Goal: Transaction & Acquisition: Purchase product/service

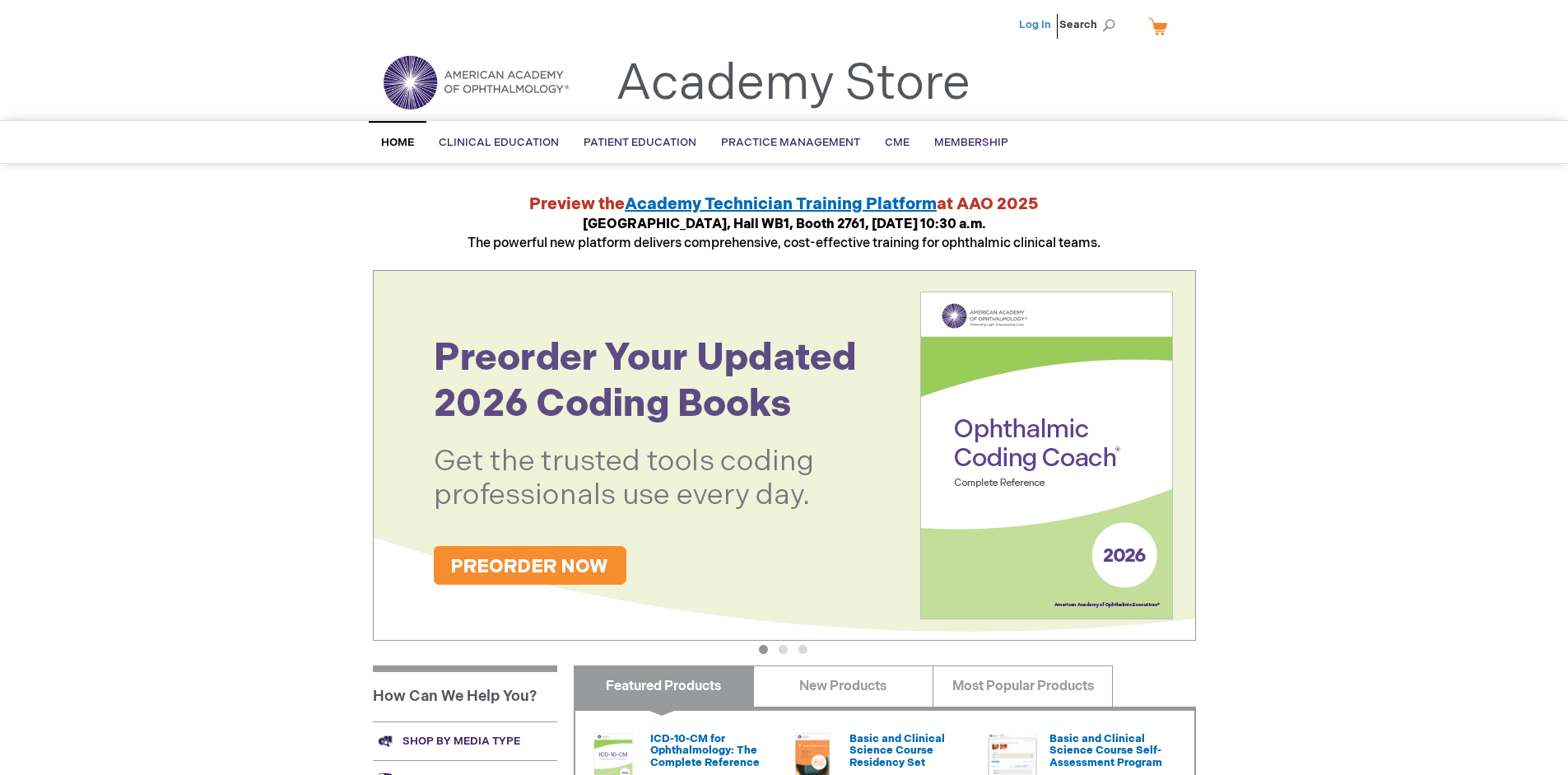
click at [1037, 25] on link "Log In" at bounding box center [1035, 25] width 32 height 13
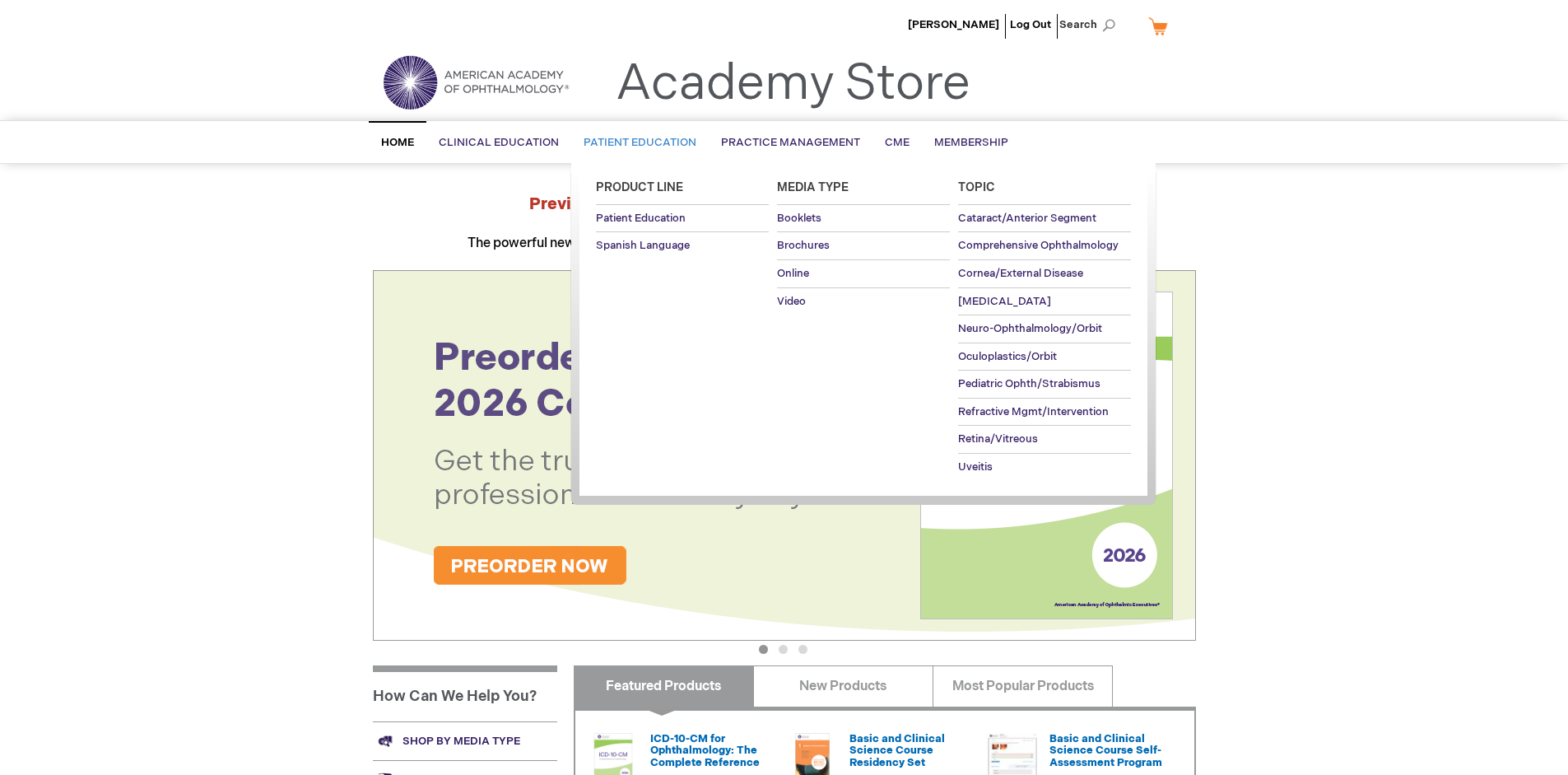
click at [636, 143] on span "Patient Education" at bounding box center [641, 143] width 113 height 13
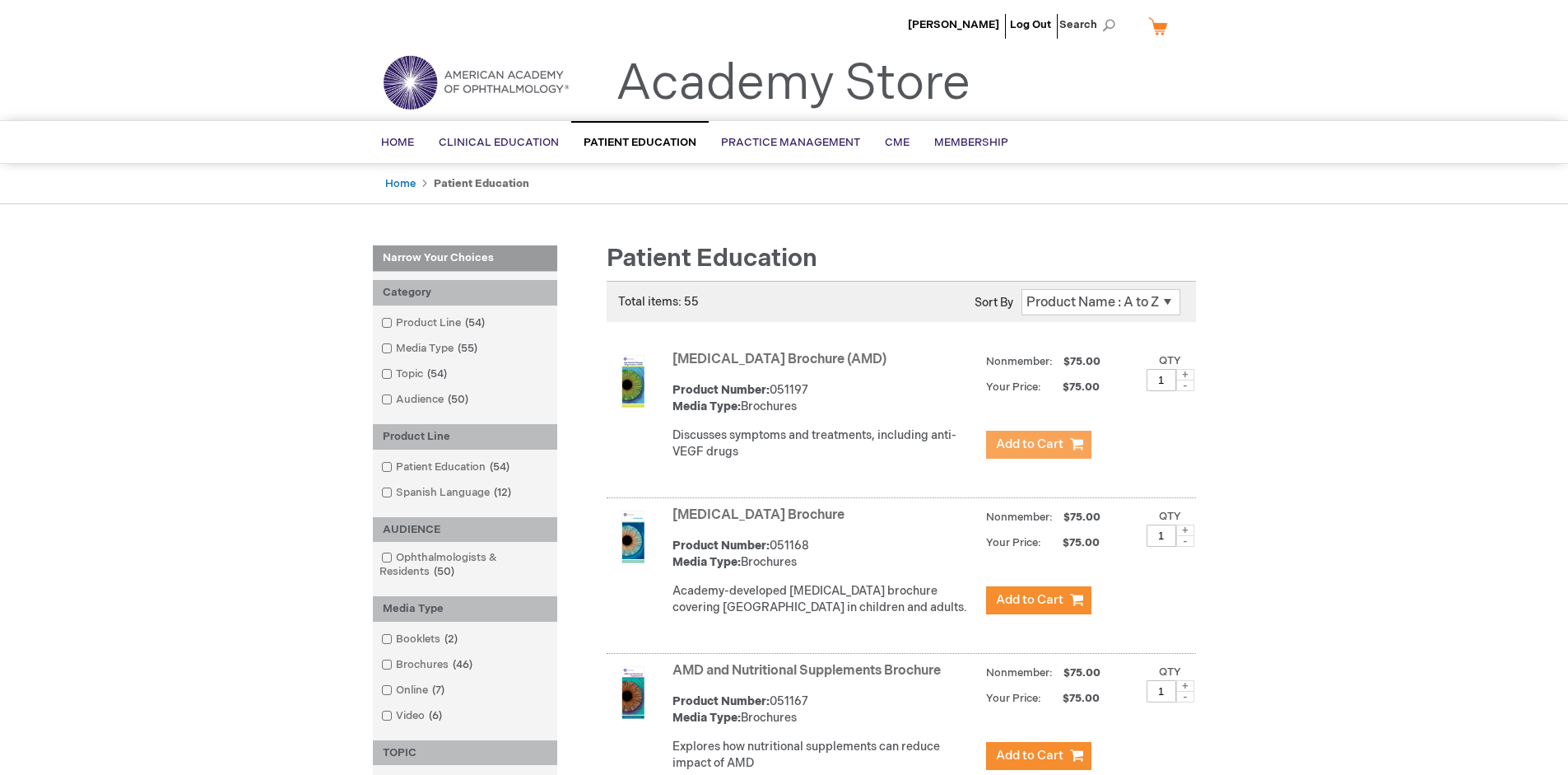
click at [1038, 444] on span "Add to Cart" at bounding box center [1029, 444] width 68 height 16
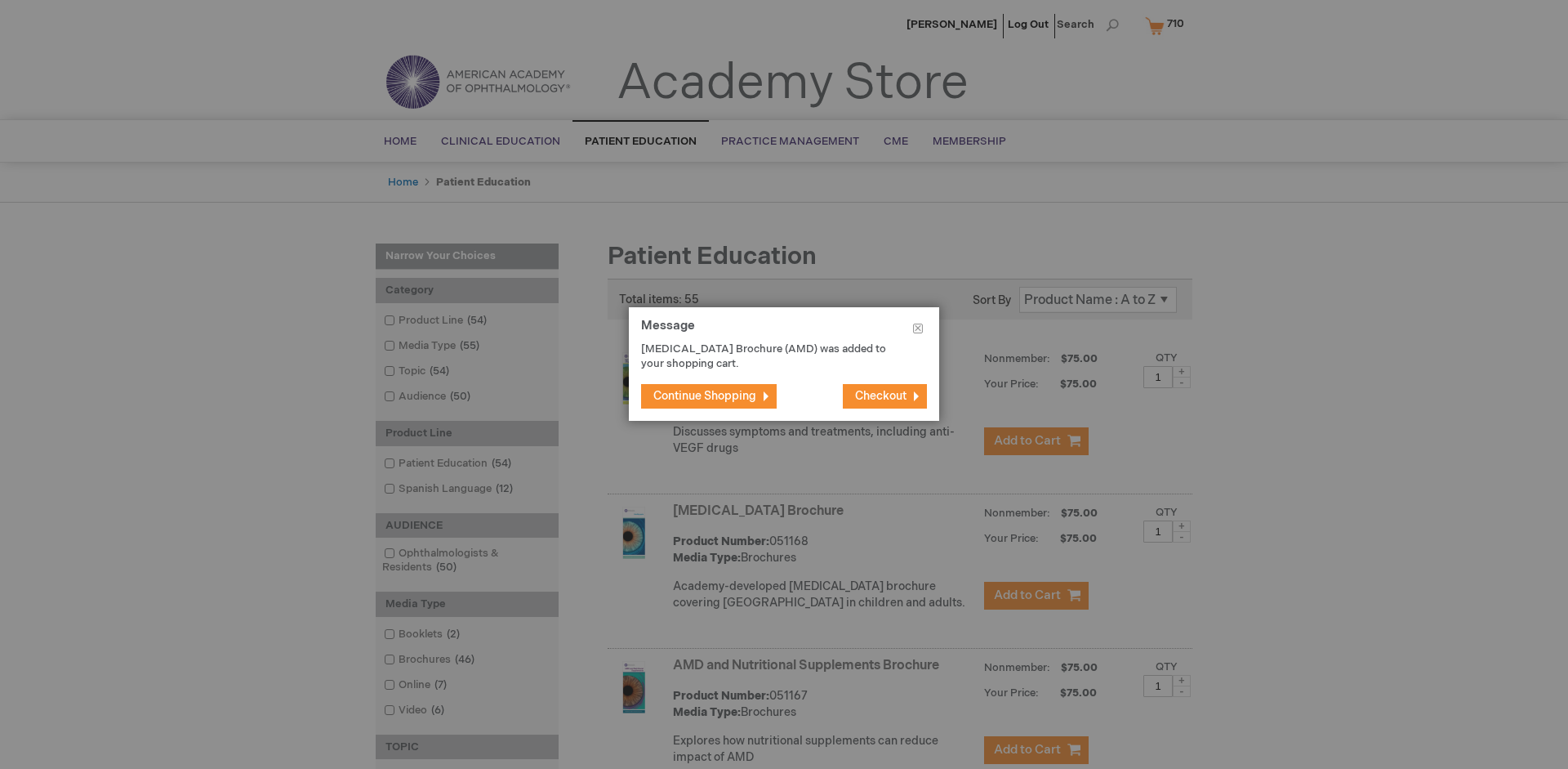
click at [705, 395] on span "Continue Shopping" at bounding box center [705, 395] width 103 height 14
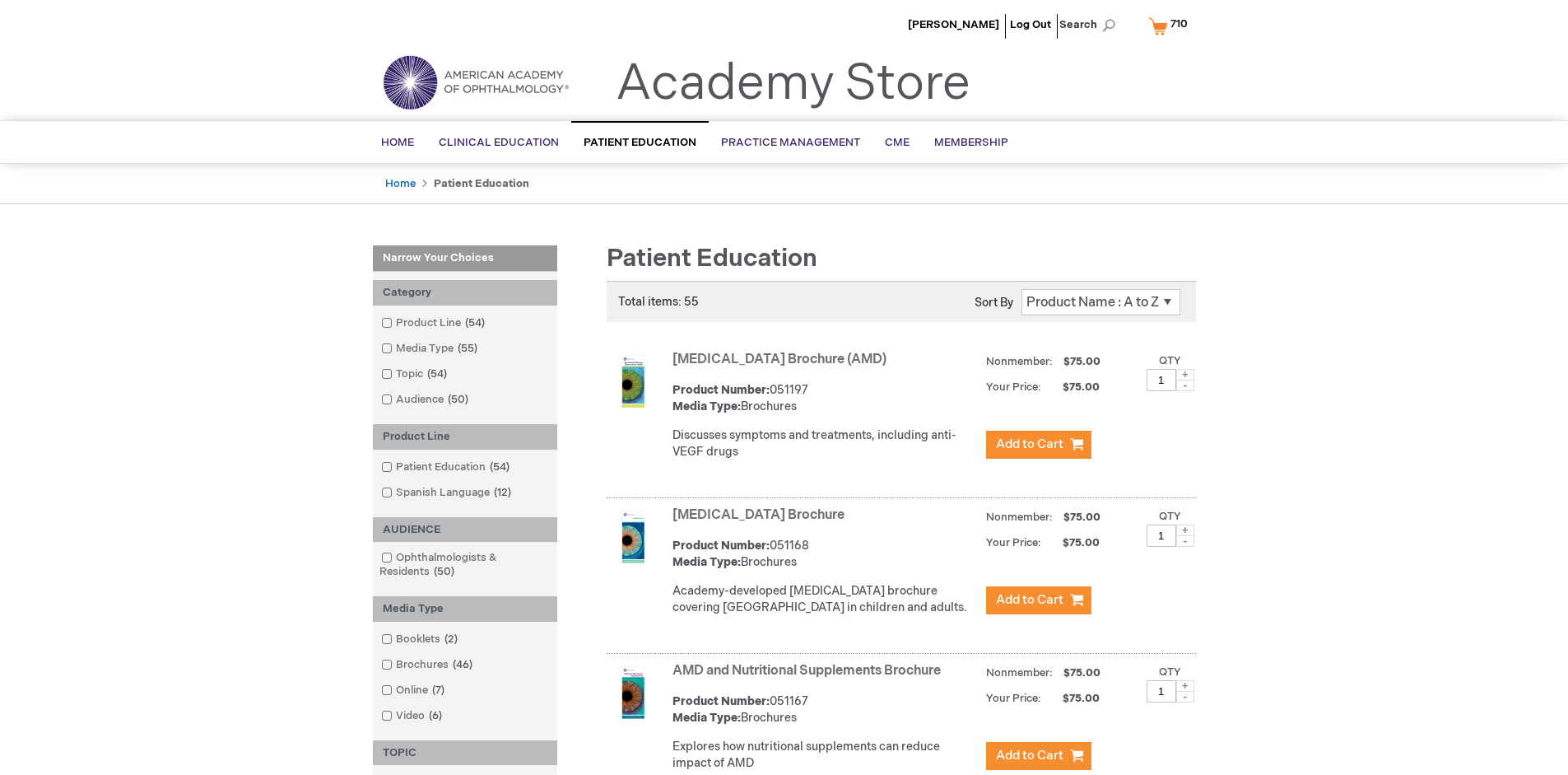
click at [810, 679] on link "AMD and Nutritional Supplements Brochure" at bounding box center [807, 670] width 268 height 16
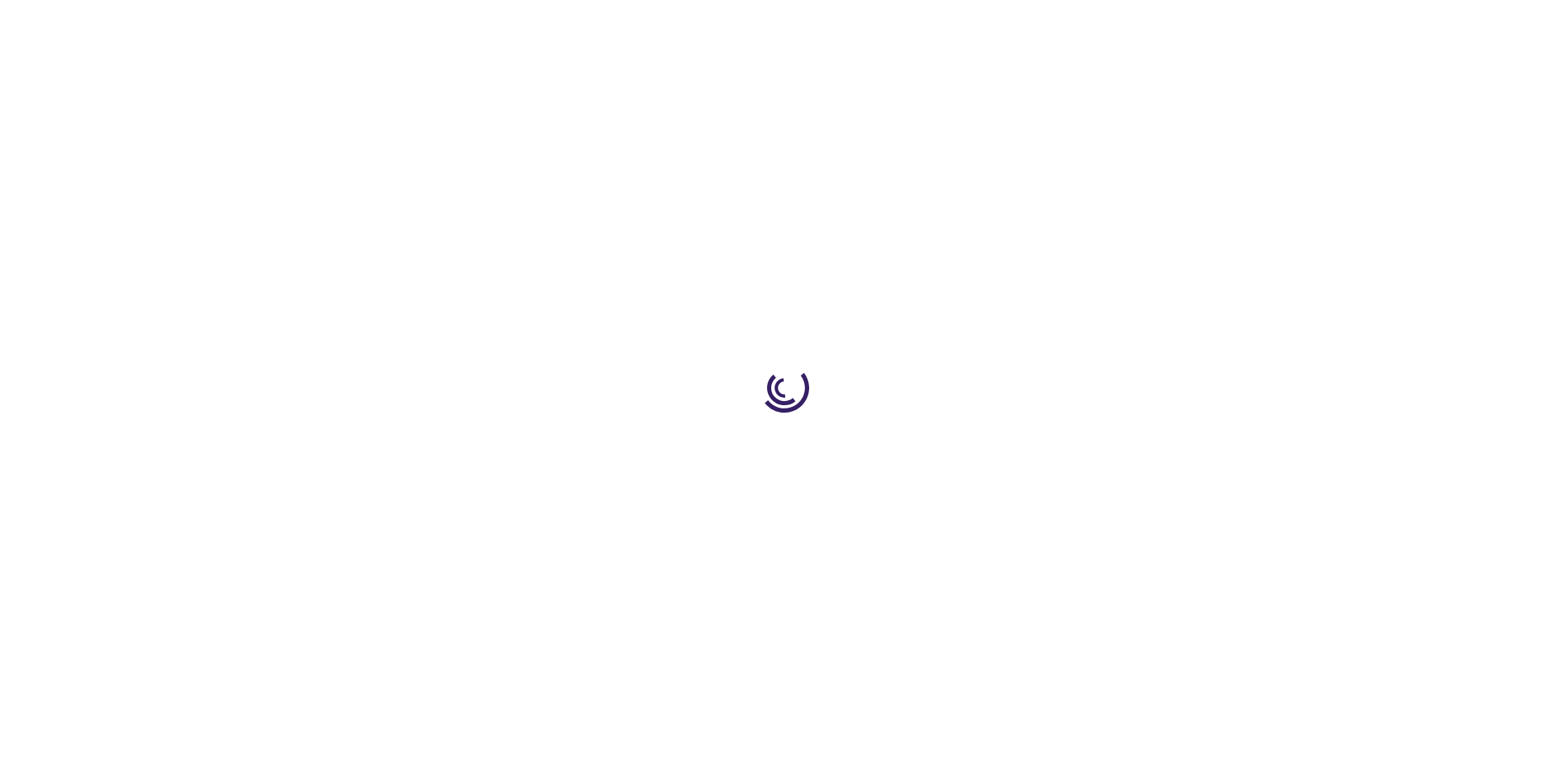
type input "1"
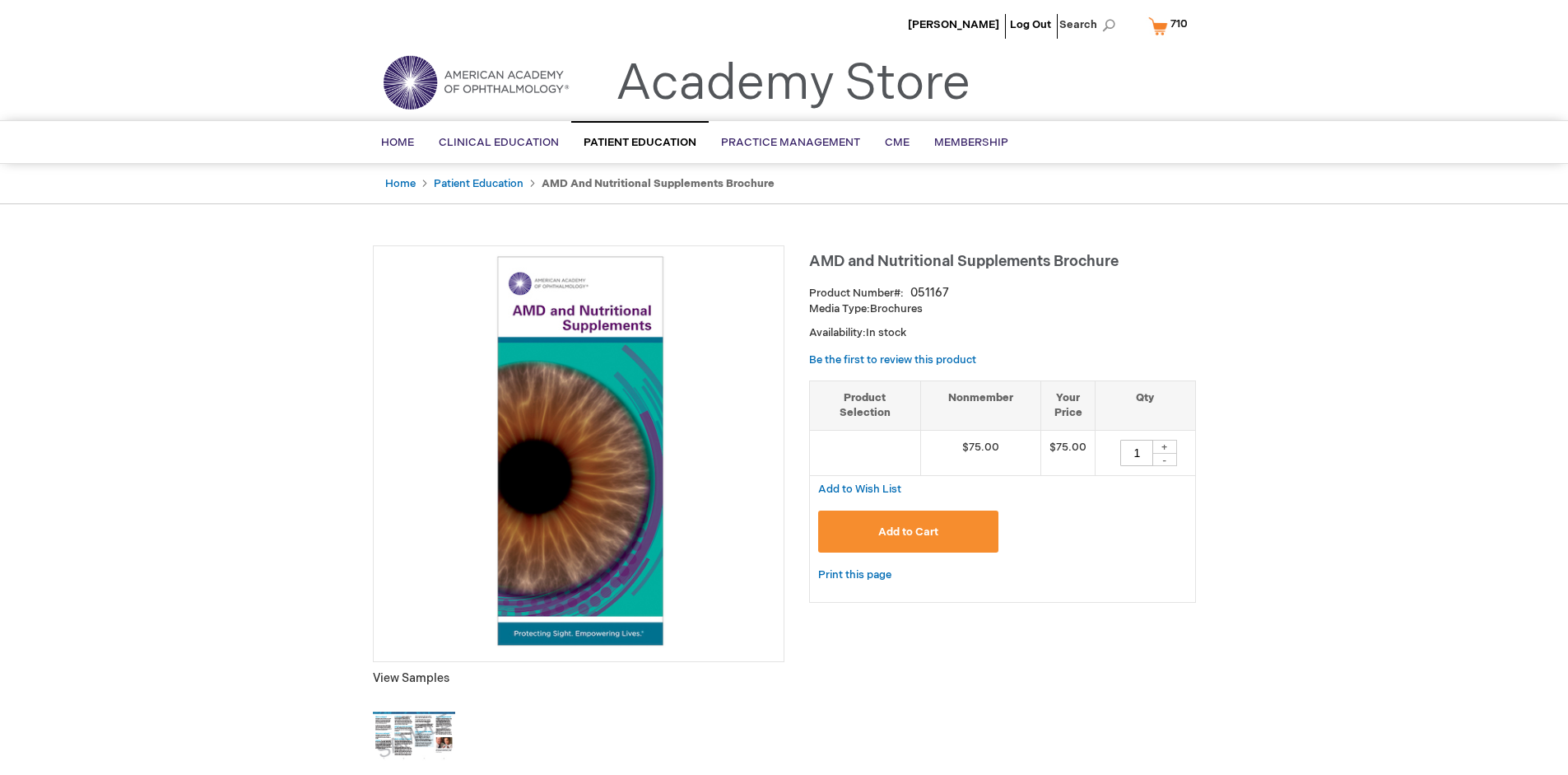
click at [908, 531] on span "Add to Cart" at bounding box center [908, 531] width 60 height 13
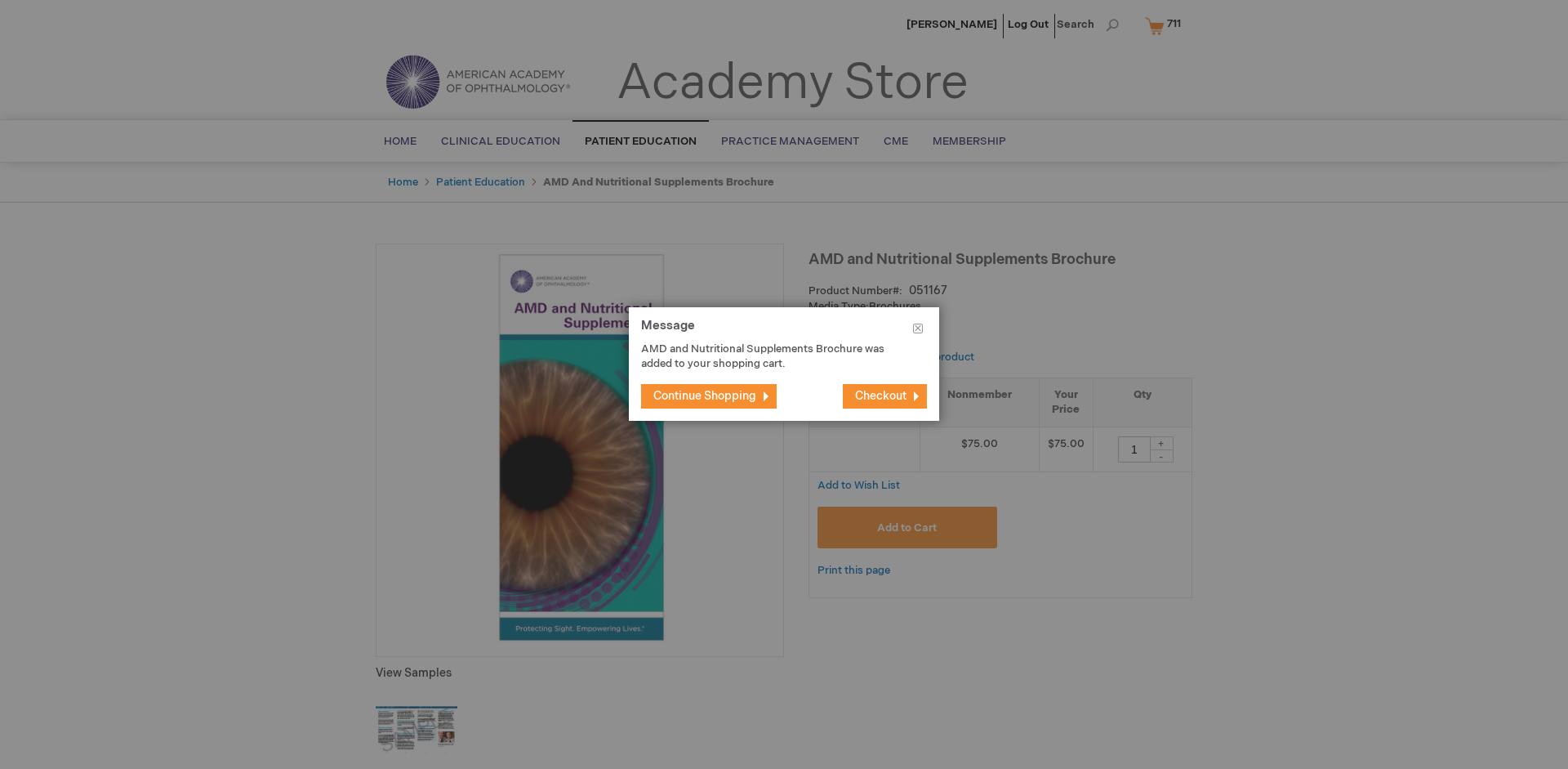
click at [705, 395] on span "Continue Shopping" at bounding box center [705, 395] width 103 height 14
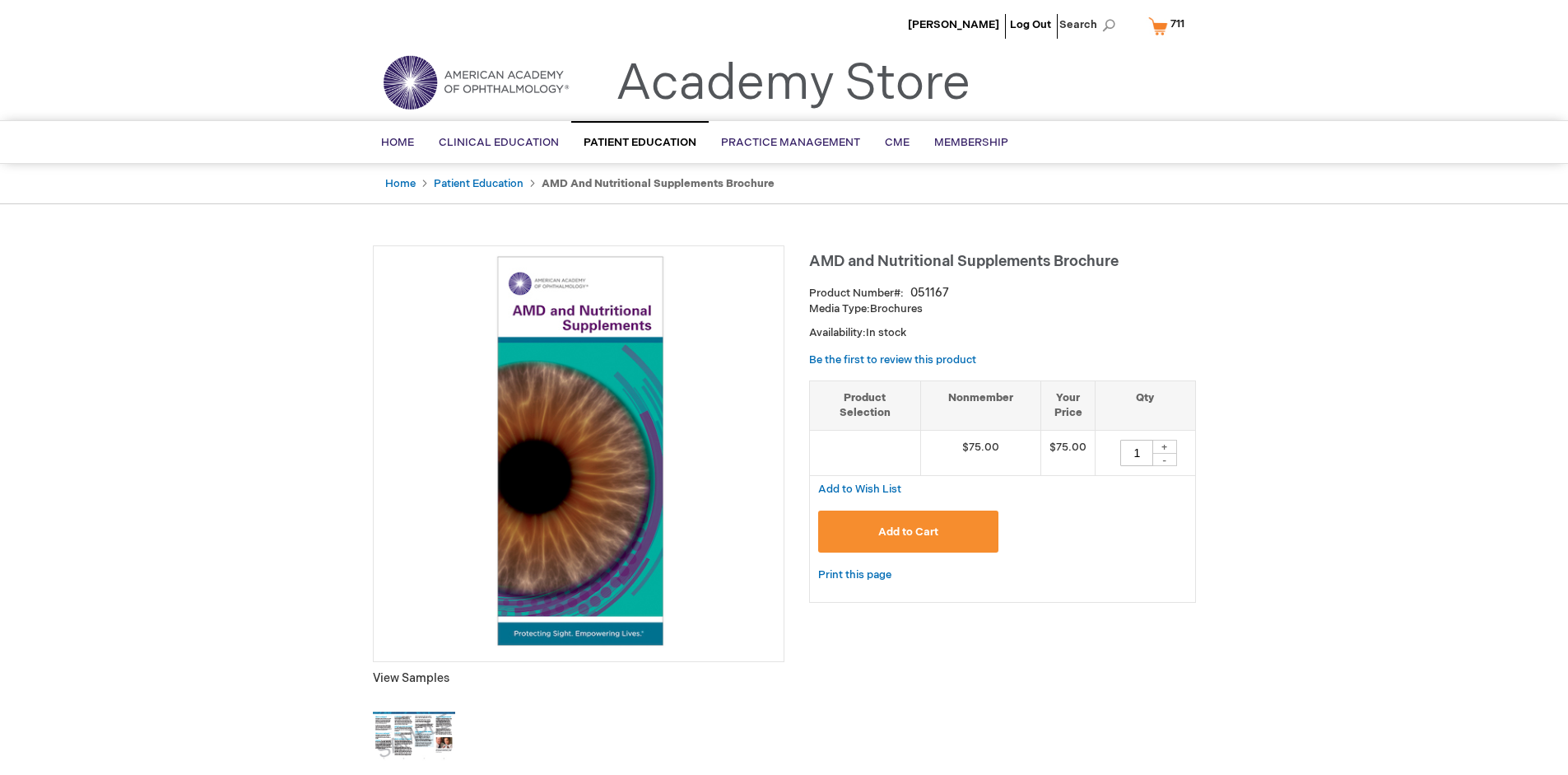
click at [1170, 26] on span "711 711 items" at bounding box center [1177, 23] width 19 height 19
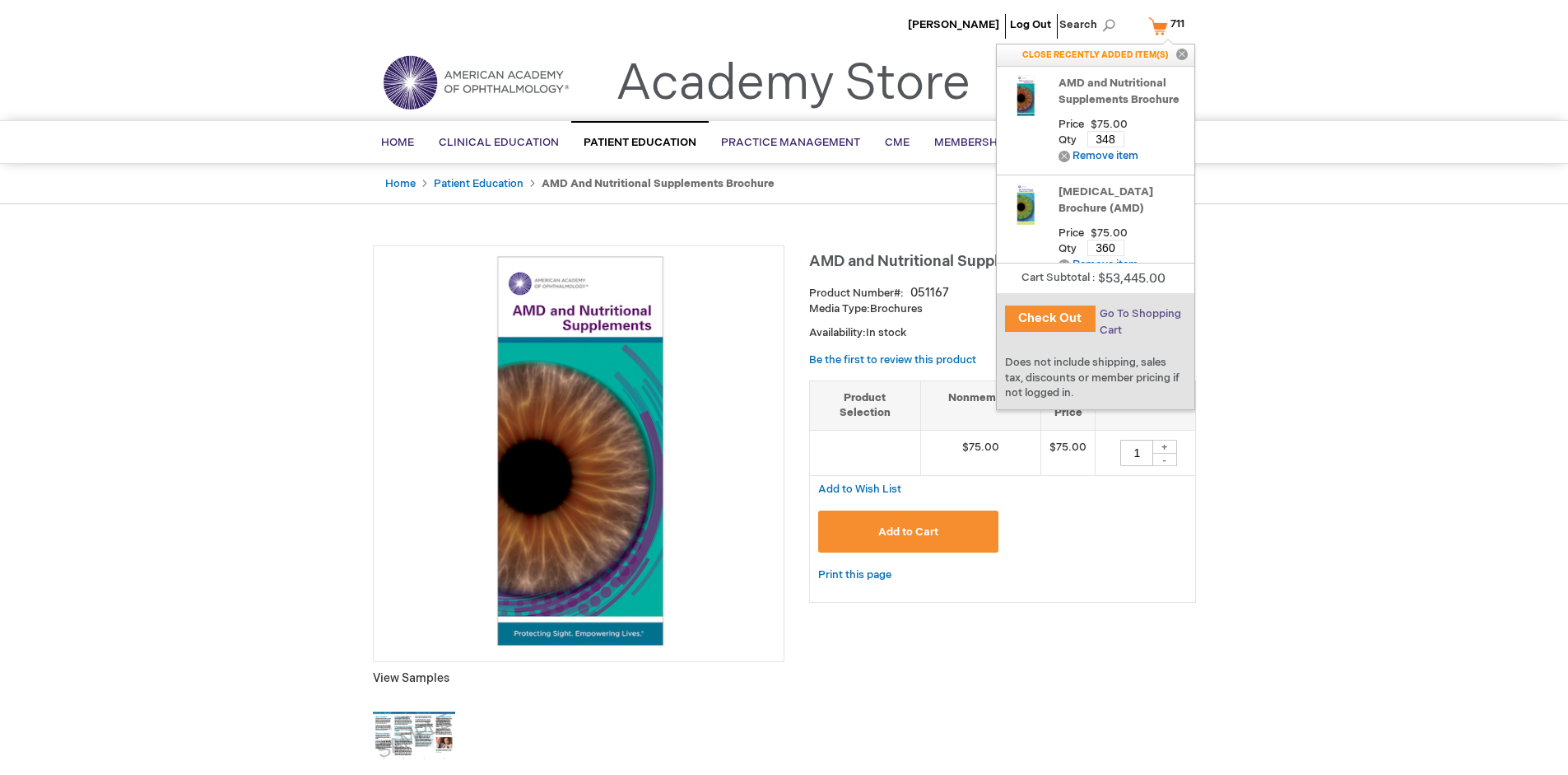
click at [1139, 314] on span "Go To Shopping Cart" at bounding box center [1140, 322] width 81 height 30
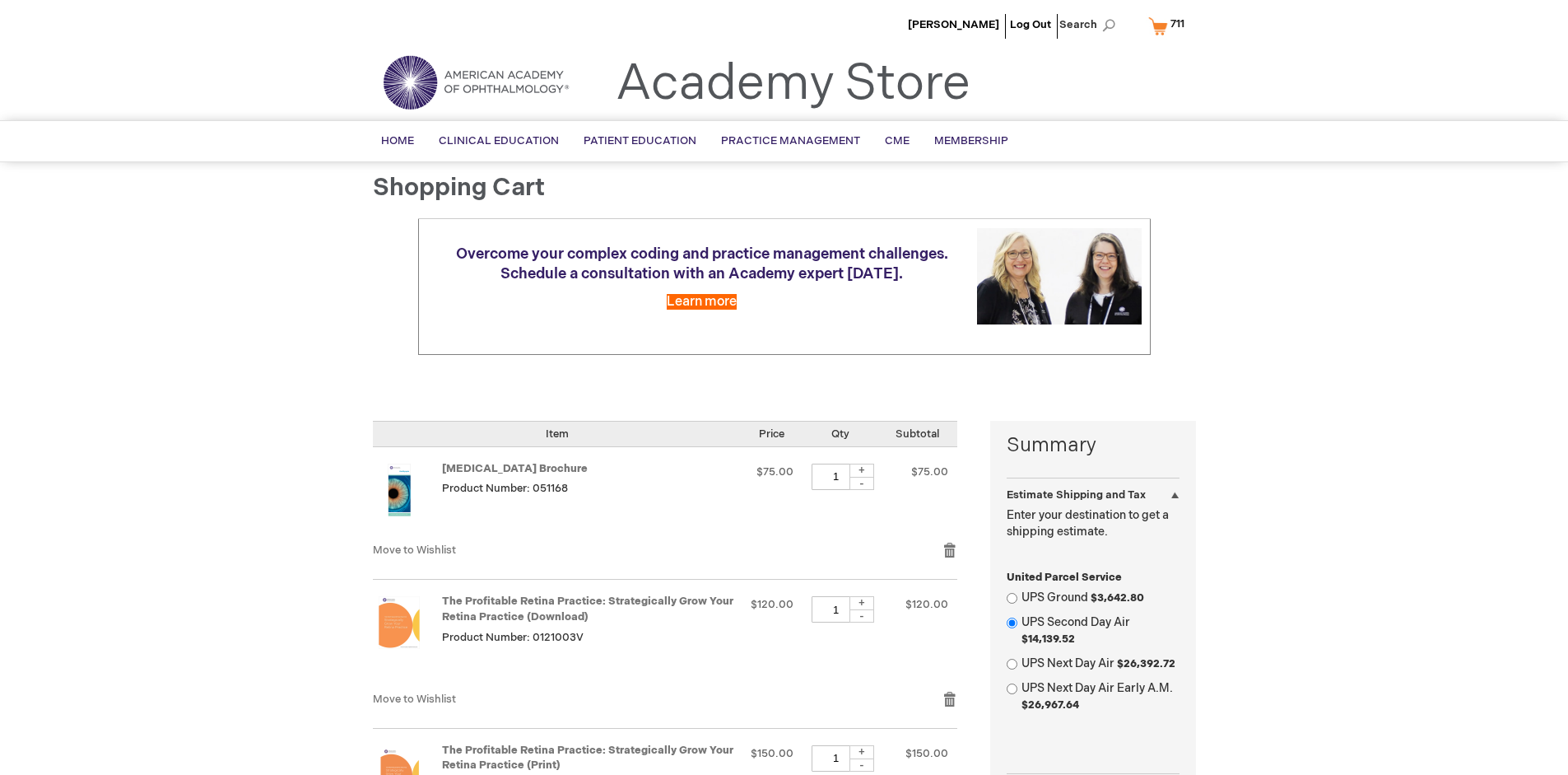
select select "US"
select select "41"
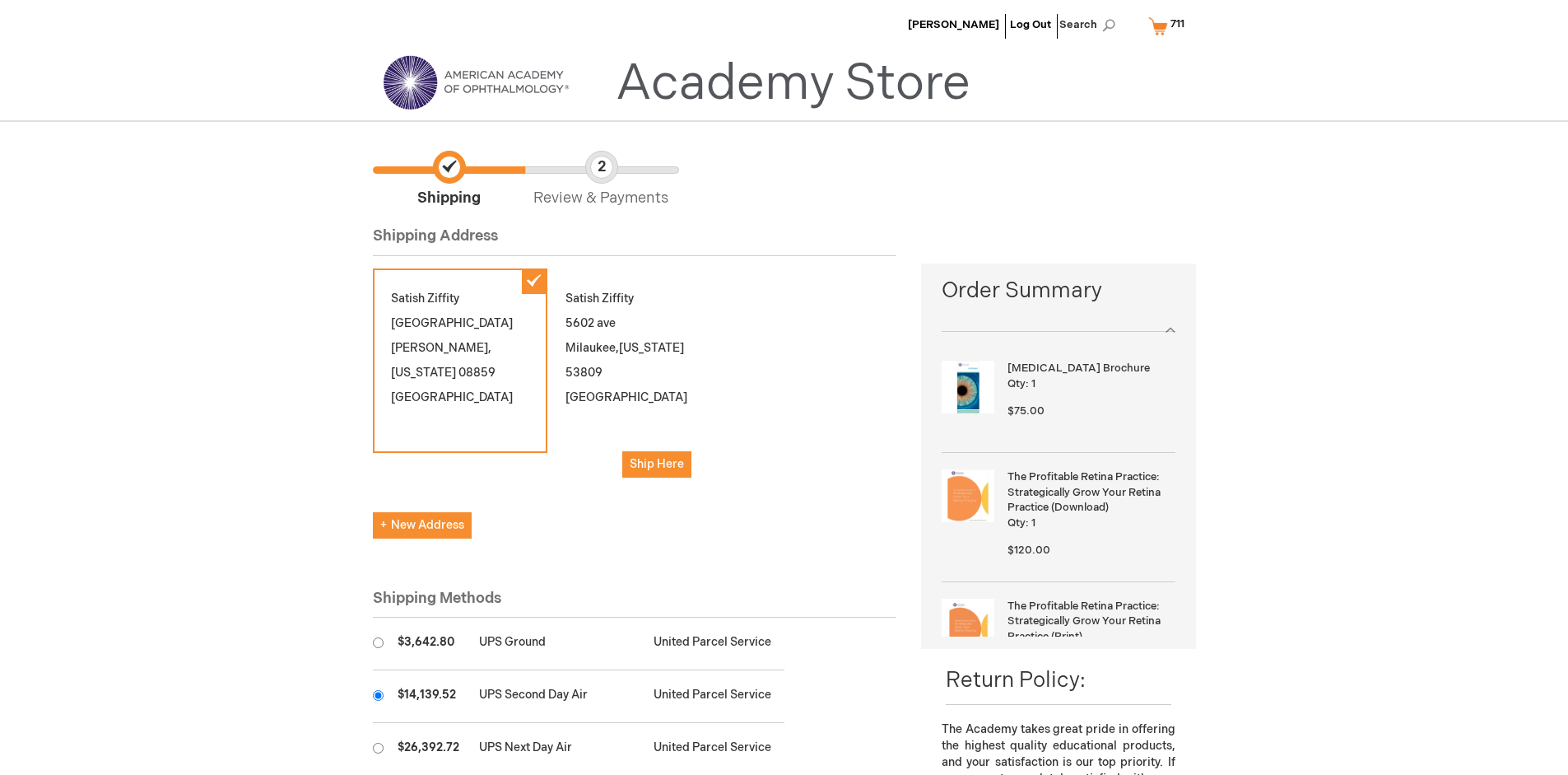
click at [378, 695] on input "radio" at bounding box center [379, 695] width 11 height 11
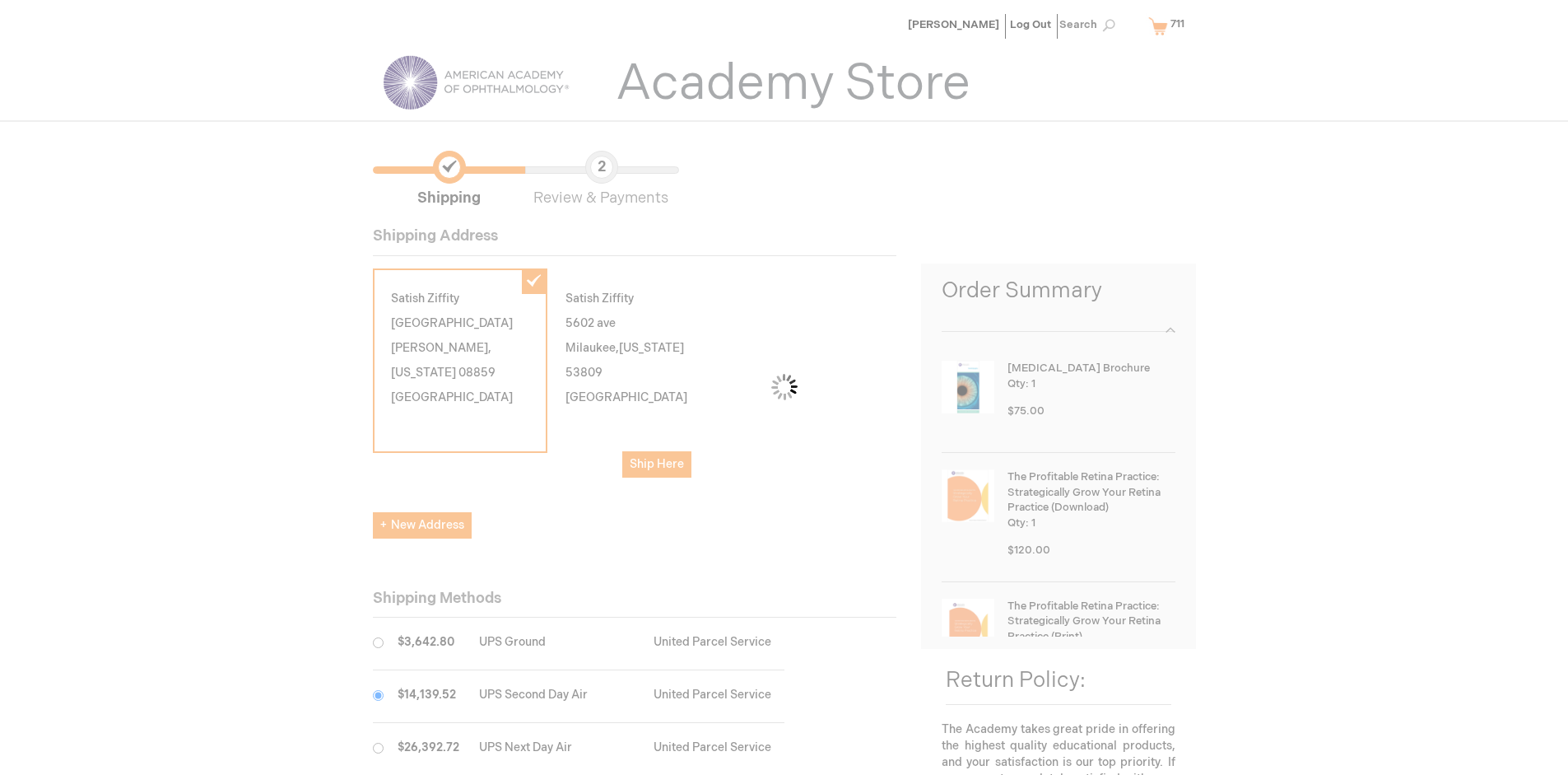
scroll to position [82, 0]
